Goal: Information Seeking & Learning: Learn about a topic

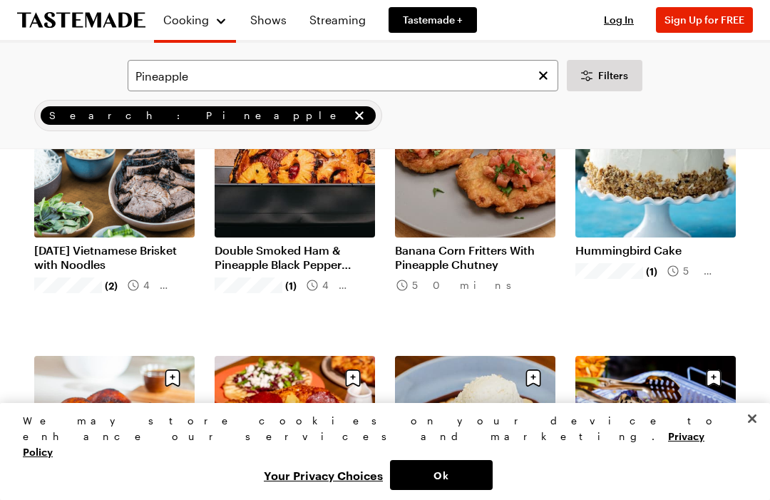
click at [544, 75] on icon "Clear search" at bounding box center [543, 75] width 9 height 9
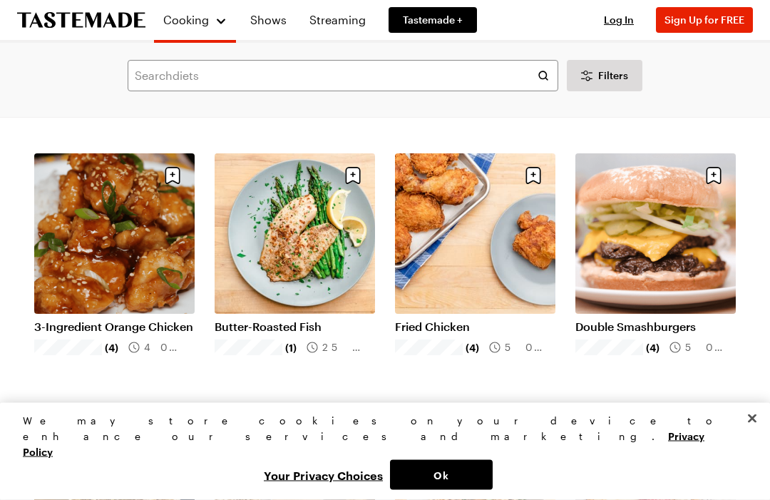
scroll to position [1180, 0]
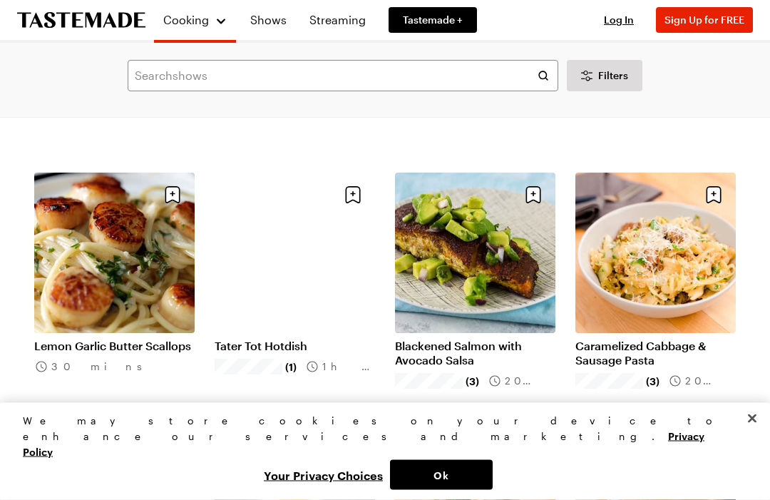
scroll to position [2834, 0]
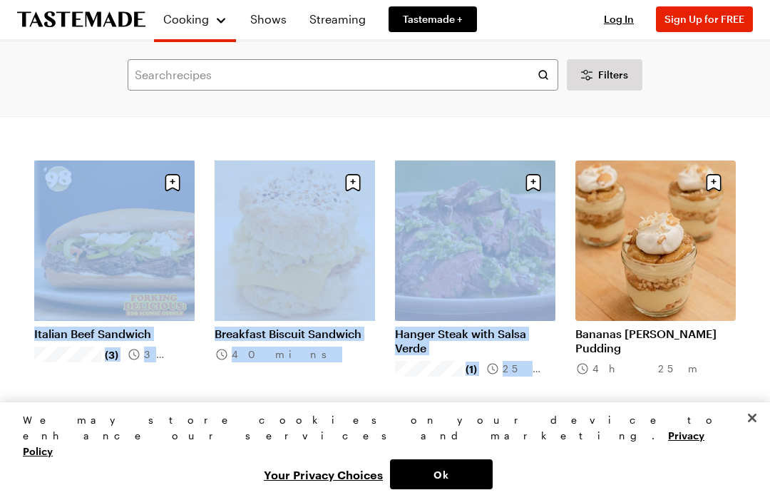
scroll to position [4519, 0]
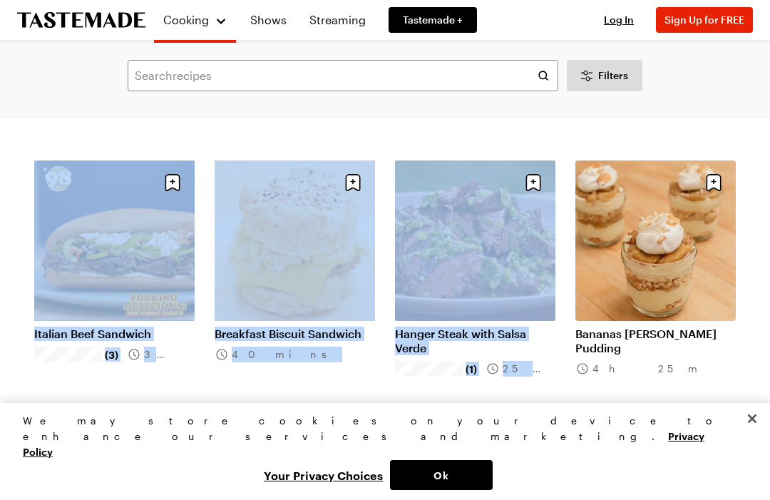
click at [699, 355] on link "Bananas [PERSON_NAME] Pudding" at bounding box center [656, 341] width 160 height 29
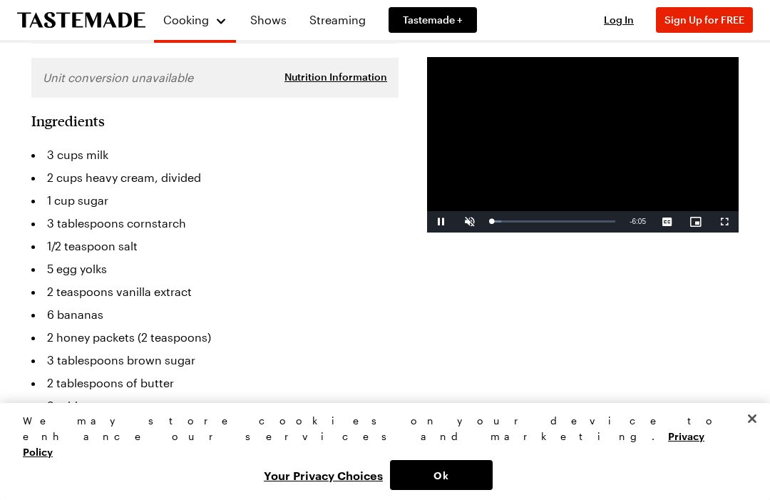
scroll to position [387, 0]
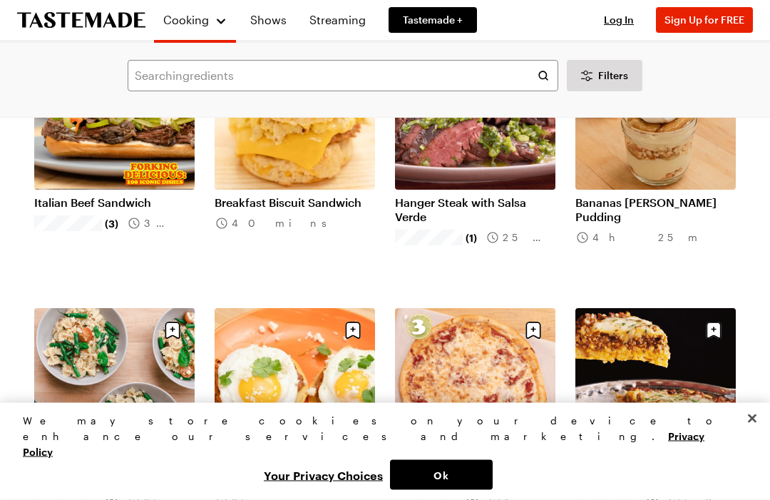
scroll to position [4651, 0]
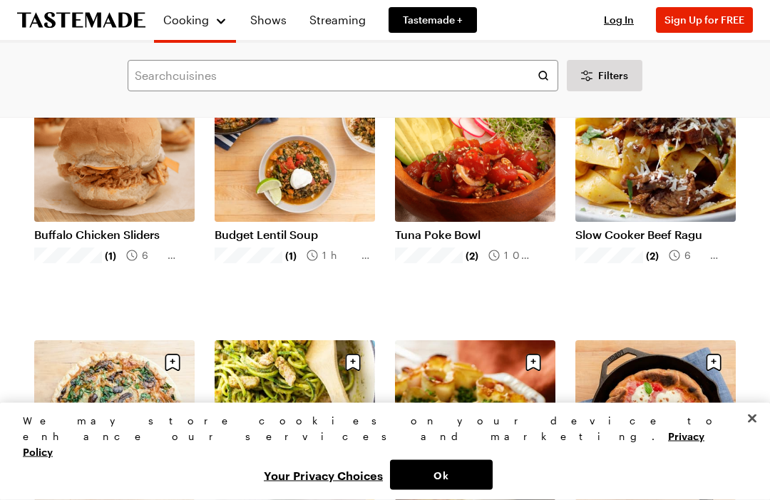
scroll to position [6296, 0]
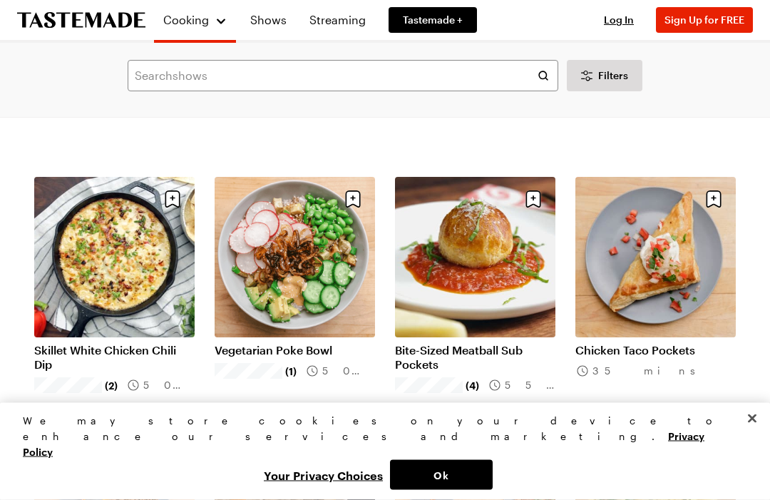
scroll to position [7849, 0]
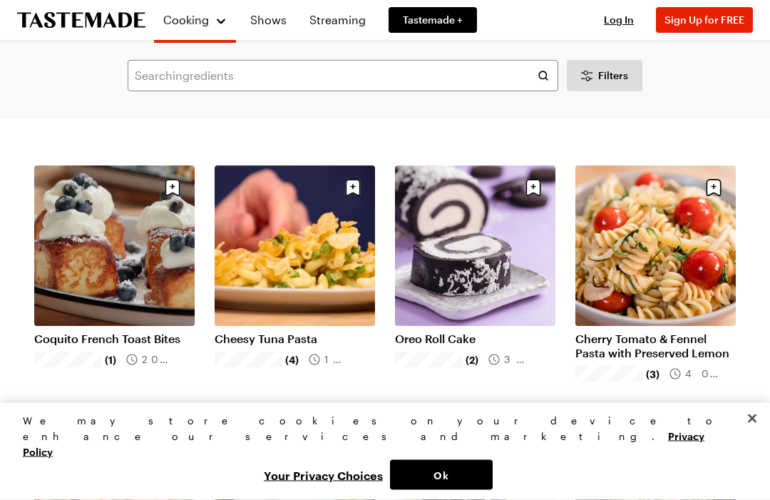
scroll to position [9534, 0]
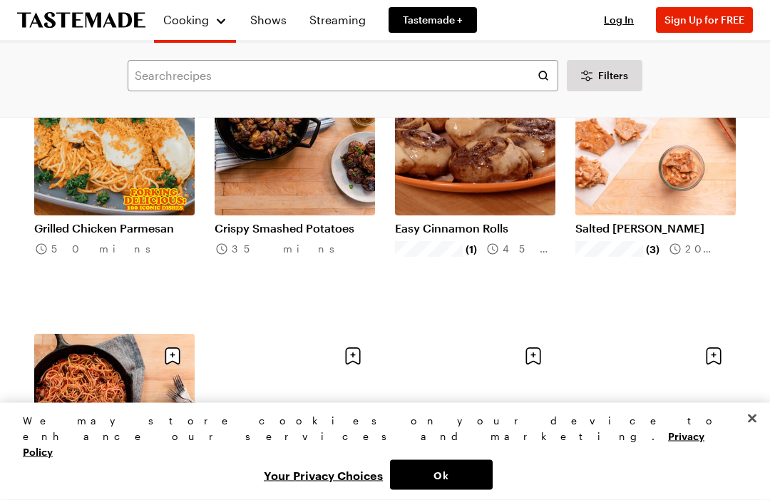
scroll to position [11318, 0]
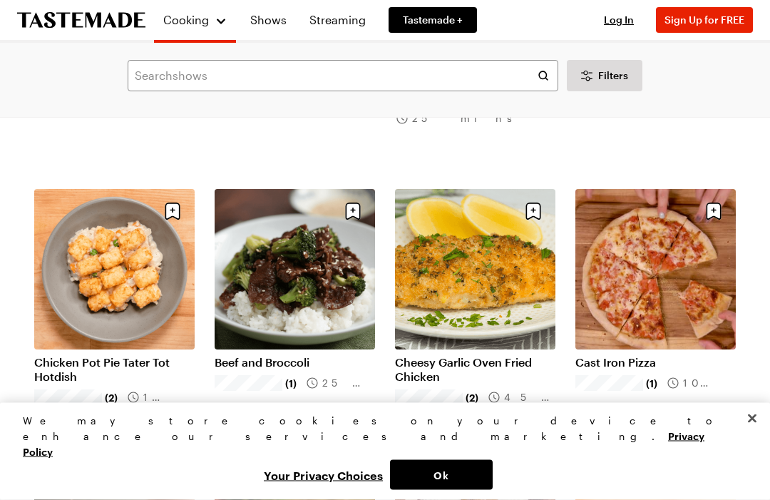
scroll to position [12856, 0]
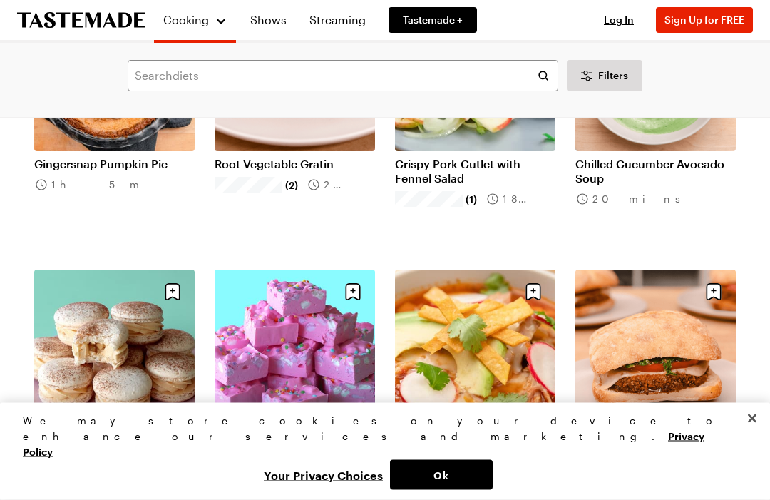
scroll to position [14728, 0]
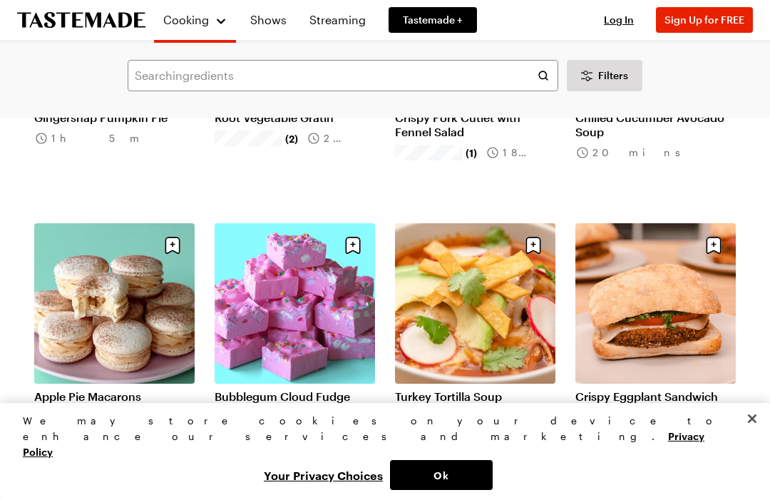
scroll to position [14778, 0]
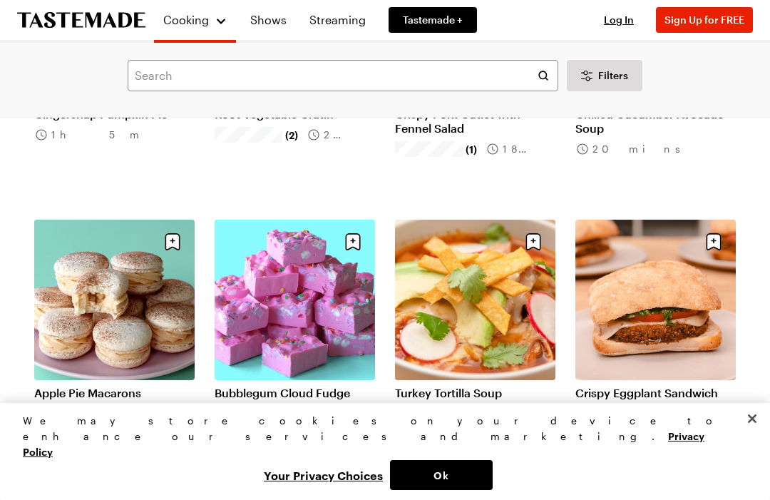
click at [145, 386] on link "Apple Pie Macarons" at bounding box center [114, 393] width 160 height 14
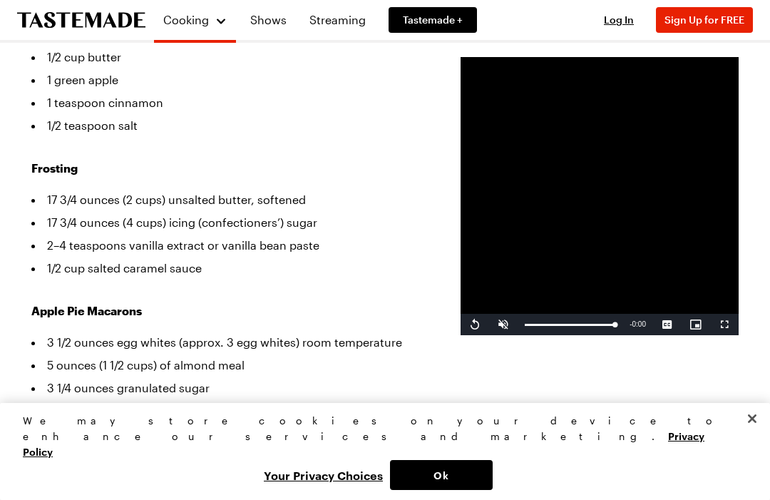
scroll to position [441, 0]
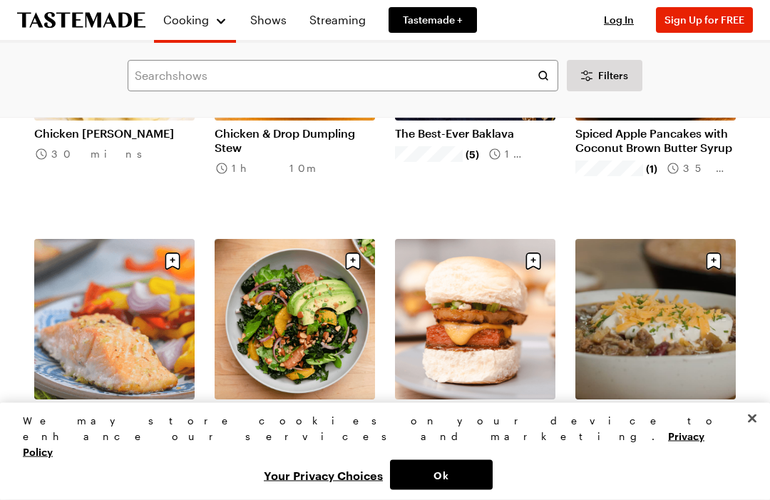
scroll to position [16202, 0]
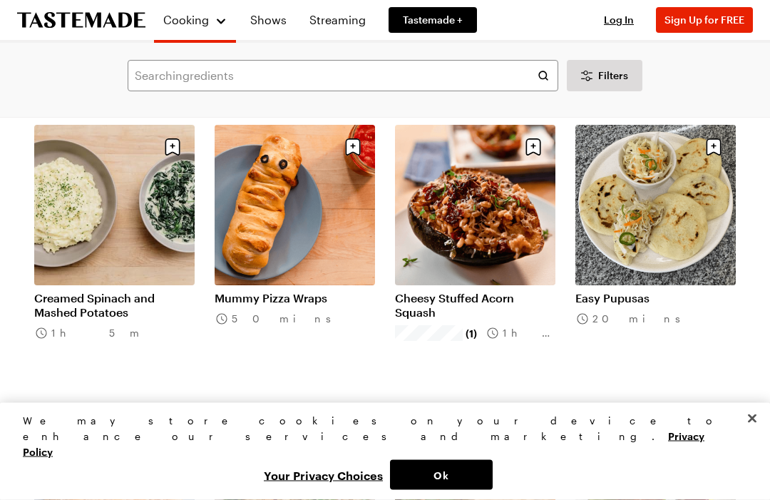
scroll to position [17989, 0]
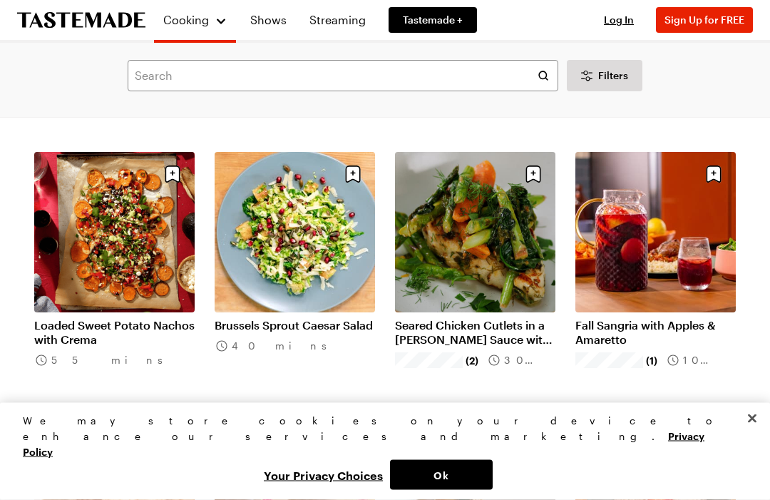
scroll to position [19635, 0]
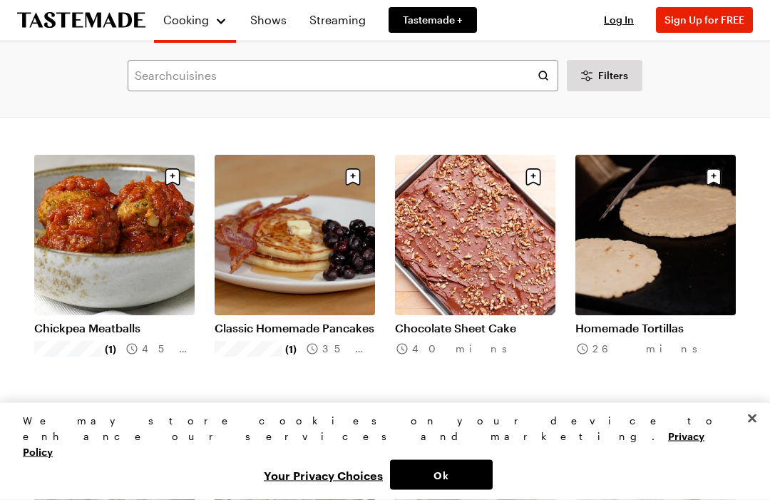
scroll to position [20468, 0]
click at [456, 321] on link "Chocolate Sheet Cake" at bounding box center [475, 328] width 160 height 14
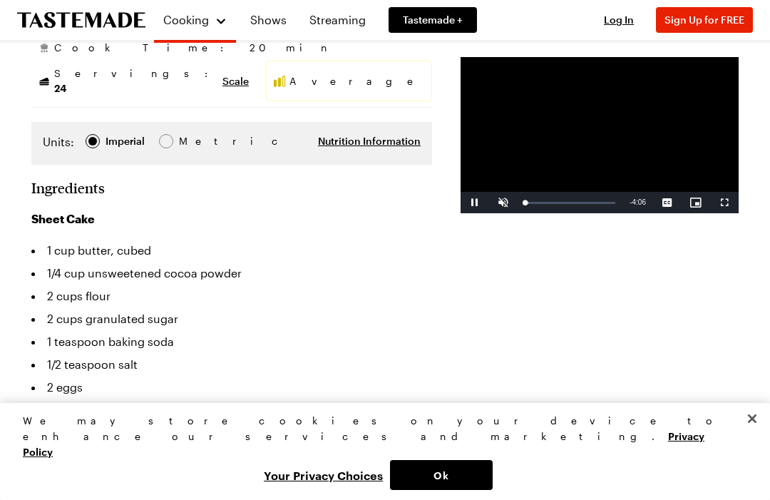
scroll to position [307, 0]
click at [525, 204] on div "Progress Bar" at bounding box center [541, 203] width 33 height 2
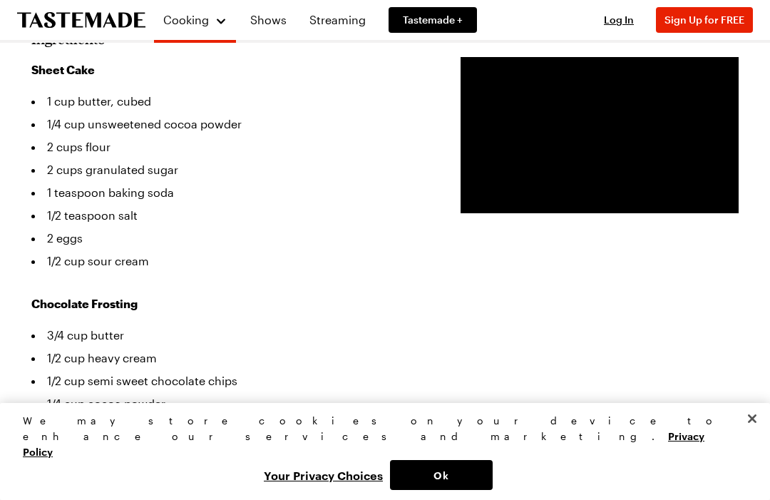
scroll to position [461, 0]
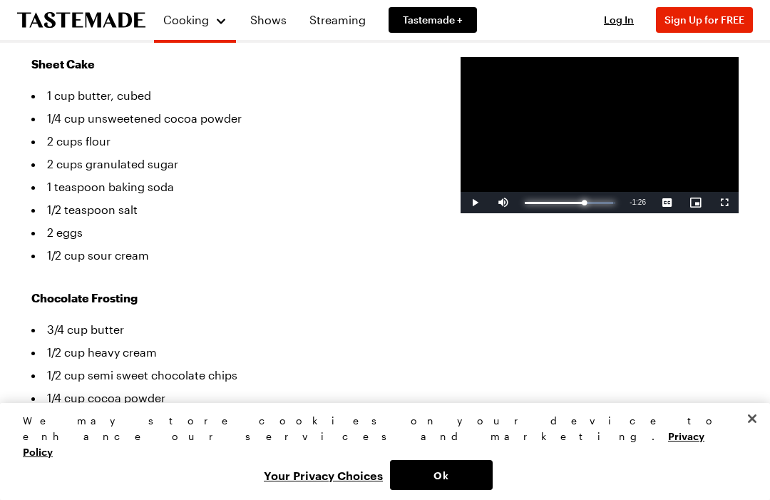
click at [577, 204] on div "Progress Bar" at bounding box center [595, 203] width 36 height 2
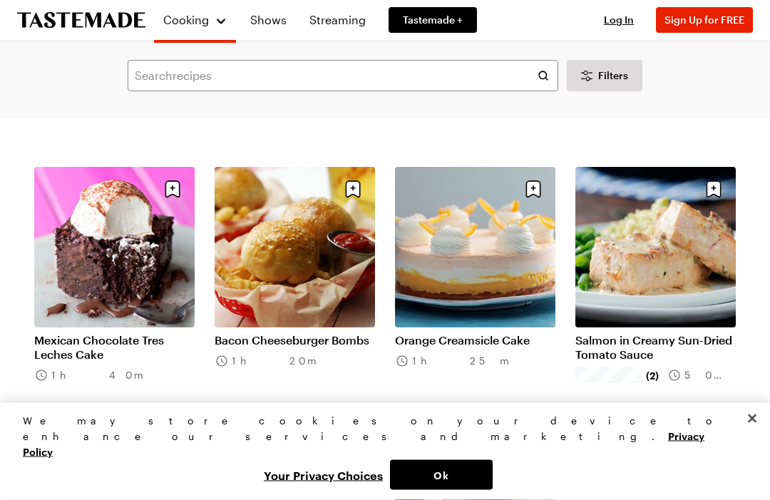
scroll to position [4562, 0]
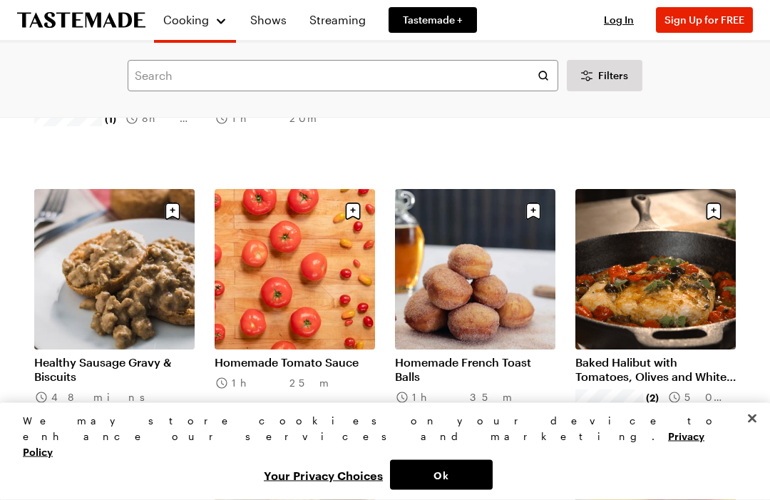
scroll to position [6213, 0]
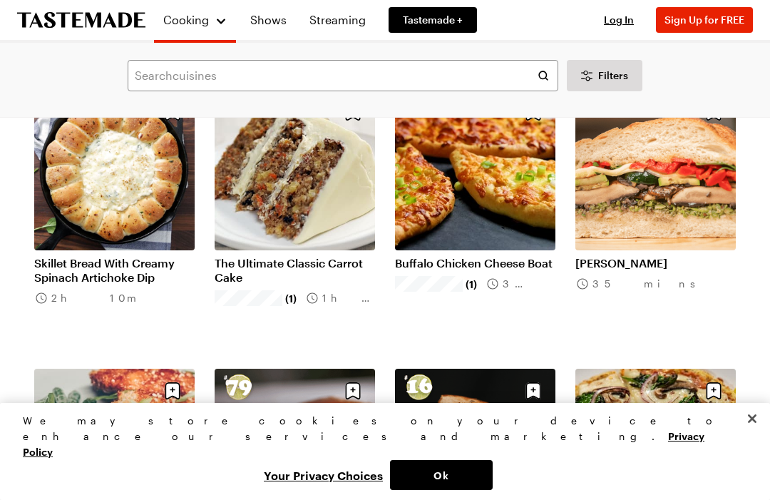
scroll to position [7145, 0]
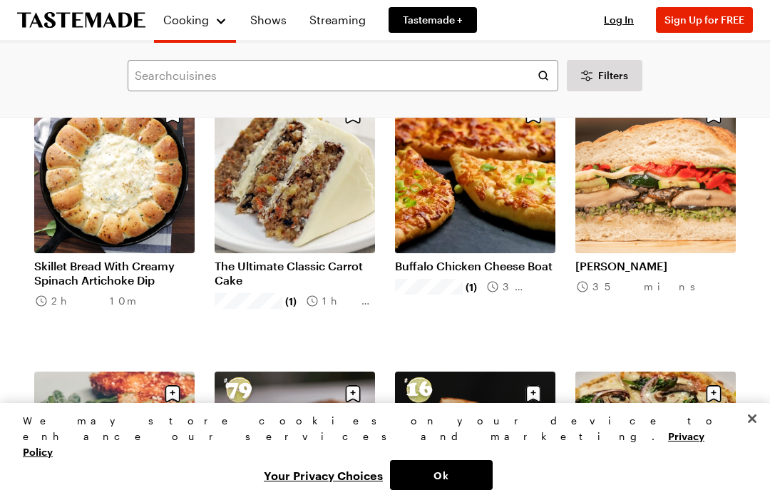
click at [678, 259] on link "Veggie Muffaletta" at bounding box center [656, 266] width 160 height 14
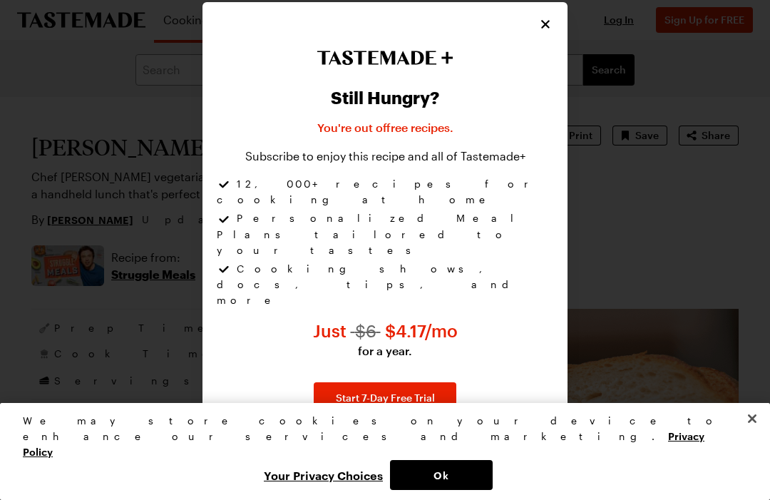
click at [552, 31] on icon "Close" at bounding box center [545, 24] width 14 height 14
